Goal: Task Accomplishment & Management: Manage account settings

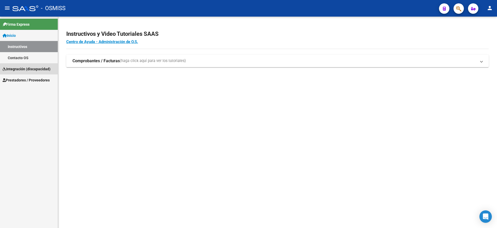
click at [31, 71] on span "Integración (discapacidad)" at bounding box center [27, 69] width 48 height 6
click at [23, 65] on link "Prestadores / Proveedores" at bounding box center [29, 68] width 58 height 11
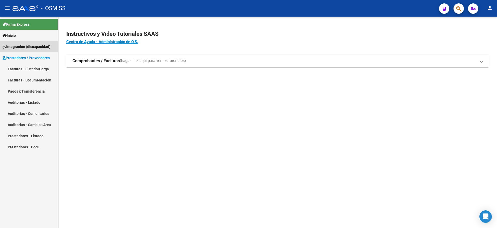
click at [22, 59] on mat-nav-list "Firma Express Inicio Instructivos Contacto OS Integración (discapacidad) Legajo…" at bounding box center [29, 85] width 58 height 136
click at [22, 46] on span "Integración (discapacidad)" at bounding box center [27, 47] width 48 height 6
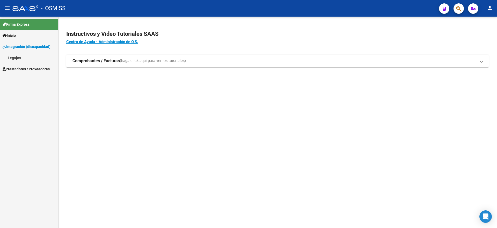
click at [18, 55] on link "Legajos" at bounding box center [29, 57] width 58 height 11
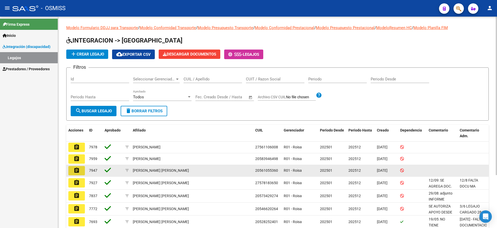
click at [79, 170] on button "assignment" at bounding box center [76, 170] width 17 height 9
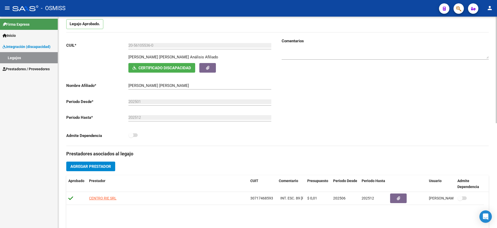
scroll to position [14, 0]
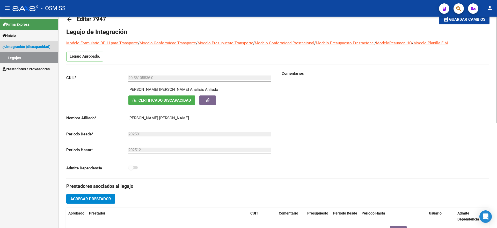
click at [27, 56] on link "Legajos" at bounding box center [29, 57] width 58 height 11
